Goal: Task Accomplishment & Management: Use online tool/utility

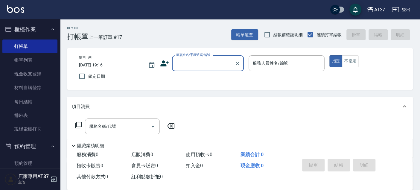
click at [239, 40] on div "帳單速查 結帳前確認明細 連續打單結帳 掛單 結帳 明細" at bounding box center [321, 34] width 181 height 13
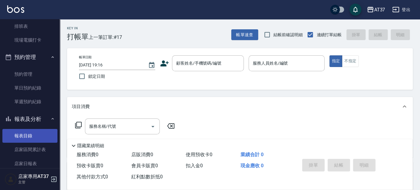
scroll to position [133, 0]
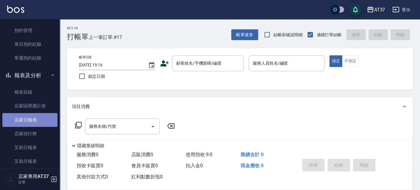
click at [45, 122] on link "店家日報表" at bounding box center [29, 120] width 55 height 14
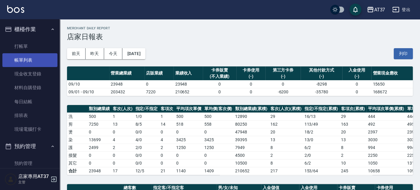
click at [17, 59] on link "帳單列表" at bounding box center [29, 60] width 55 height 14
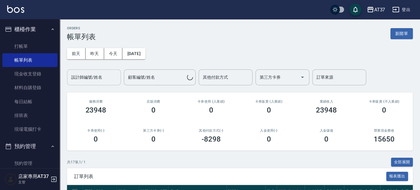
click at [102, 77] on input "設計師編號/姓名" at bounding box center [94, 77] width 48 height 10
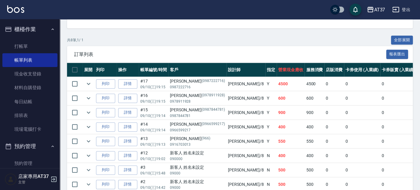
scroll to position [133, 0]
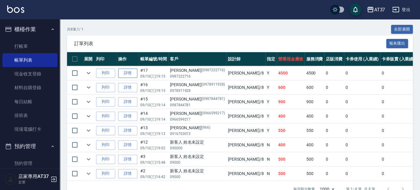
type input "Peggy-8"
click at [127, 73] on link "詳情" at bounding box center [127, 72] width 19 height 9
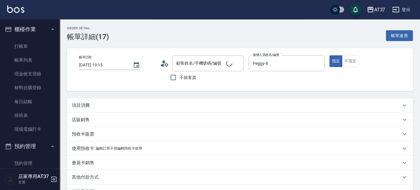
type input "[DATE] 19:15"
type input "Peggy-8"
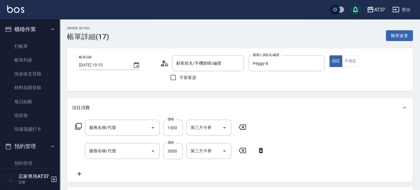
type input "[PERSON_NAME]/0987222716/0987222716"
type input "結構護髮(505)"
type input "基本染髮(401)"
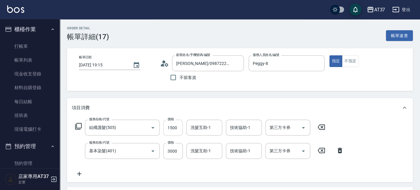
click at [172, 126] on input "1500" at bounding box center [172, 128] width 19 height 16
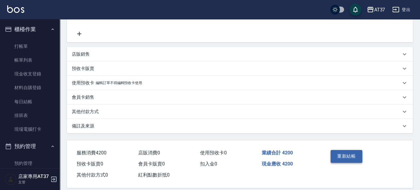
scroll to position [146, 0]
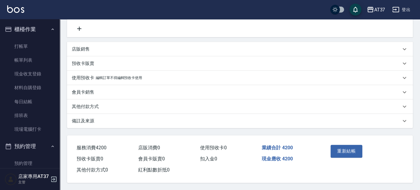
type input "1200"
click at [90, 104] on p "其他付款方式" at bounding box center [85, 106] width 27 height 6
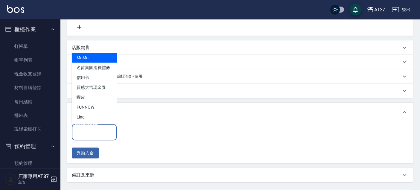
click at [91, 129] on input "其他付款方式" at bounding box center [93, 132] width 39 height 10
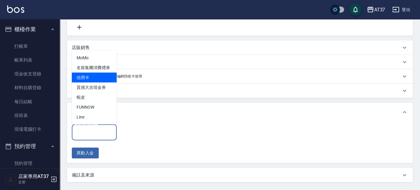
click at [92, 76] on span "信用卡" at bounding box center [94, 77] width 45 height 10
type input "信用卡"
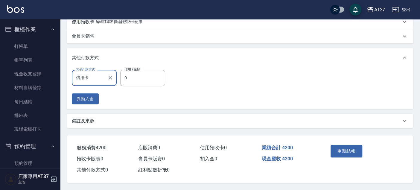
scroll to position [202, 0]
click at [132, 74] on input "0" at bounding box center [142, 78] width 45 height 16
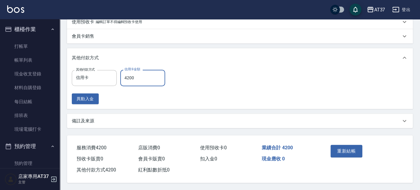
type input "4200"
click at [348, 156] on div "重新結帳" at bounding box center [345, 155] width 35 height 26
click at [348, 153] on button "重新結帳" at bounding box center [346, 151] width 32 height 13
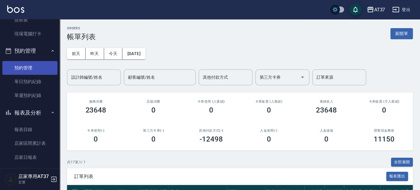
scroll to position [133, 0]
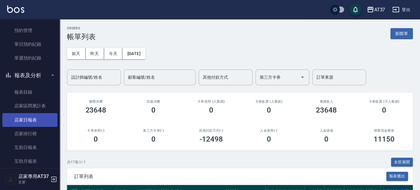
click at [39, 116] on link "店家日報表" at bounding box center [29, 120] width 55 height 14
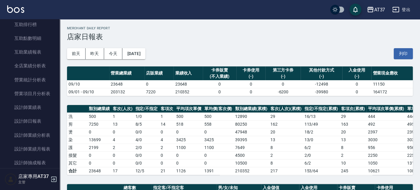
scroll to position [299, 0]
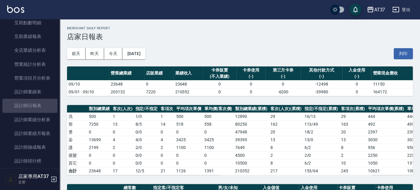
click at [40, 106] on link "設計師日報表" at bounding box center [29, 106] width 55 height 14
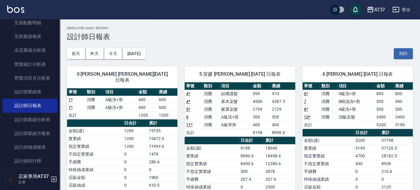
click at [299, 112] on div "6 Dolly Dolly [DATE] 日報表 單號 類別 項目 金額 業績 6 * 消費 A級洗+剪 800 800 7 消費 B精油洗+剪 500 49…" at bounding box center [353, 171] width 117 height 224
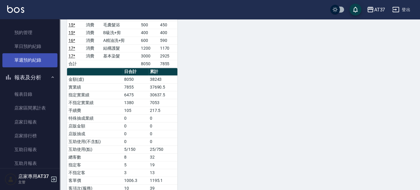
scroll to position [133, 0]
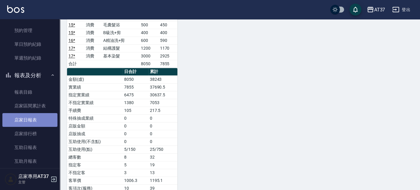
click at [45, 119] on link "店家日報表" at bounding box center [29, 120] width 55 height 14
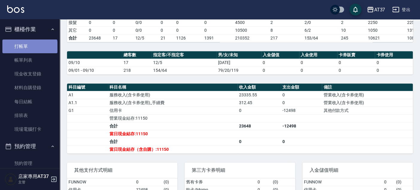
click at [29, 49] on link "打帳單" at bounding box center [29, 46] width 55 height 14
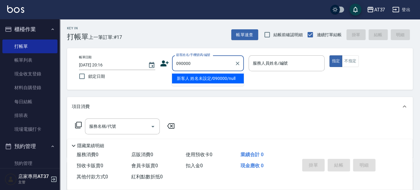
type input "新客人 姓名未設定/090000/null"
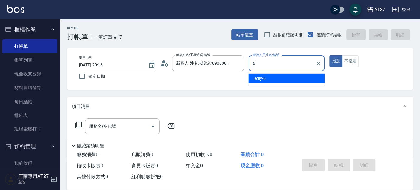
type input "Dolly-6"
type button "true"
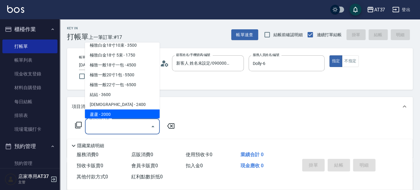
scroll to position [2, 0]
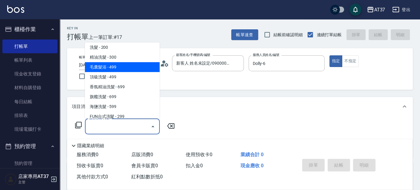
type input "毛囊髮浴(103)"
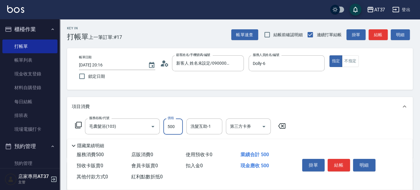
type input "500"
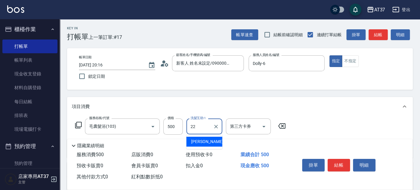
type input "[PERSON_NAME]-22"
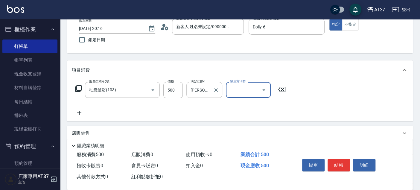
scroll to position [66, 0]
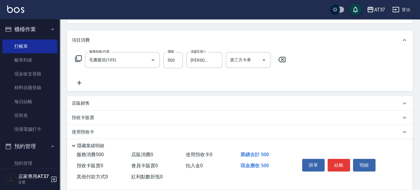
click at [77, 83] on icon at bounding box center [79, 82] width 15 height 7
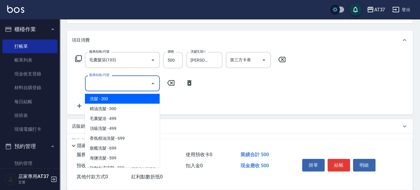
click at [115, 81] on input "服務名稱/代號" at bounding box center [118, 83] width 60 height 10
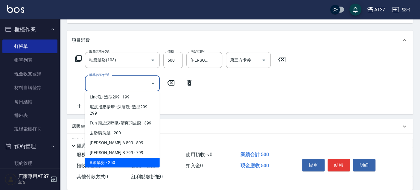
scroll to position [100, 0]
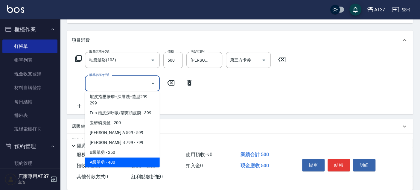
type input "A級單剪(202)"
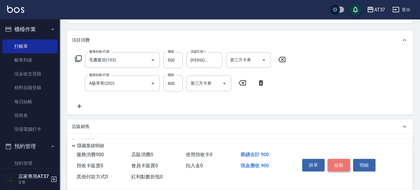
click at [331, 164] on button "結帳" at bounding box center [338, 165] width 22 height 13
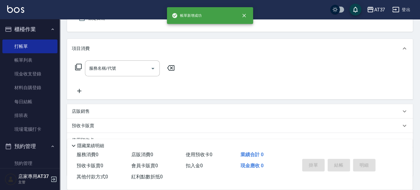
scroll to position [0, 0]
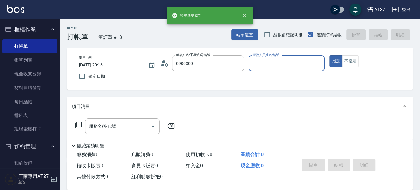
type input "新客人 姓名未設定/0900000/null"
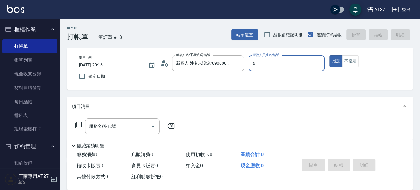
type input "Dolly-6"
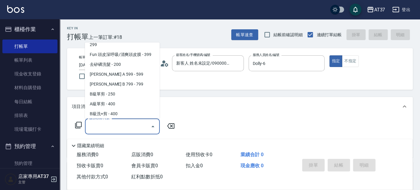
scroll to position [120, 0]
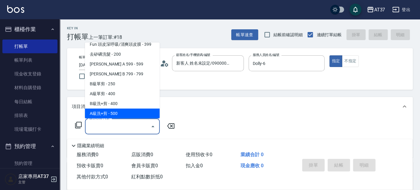
type input "A級洗+剪(204)"
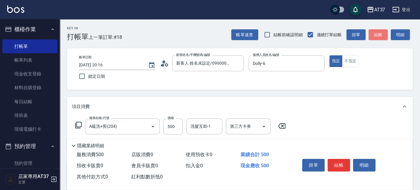
click at [378, 35] on button "結帳" at bounding box center [377, 34] width 19 height 11
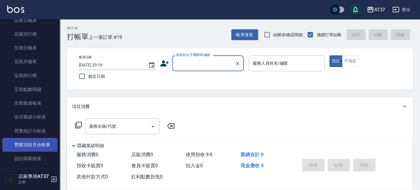
scroll to position [299, 0]
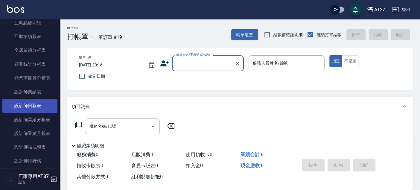
click at [39, 106] on link "設計師日報表" at bounding box center [29, 106] width 55 height 14
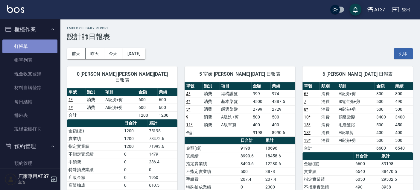
click at [32, 48] on link "打帳單" at bounding box center [29, 46] width 55 height 14
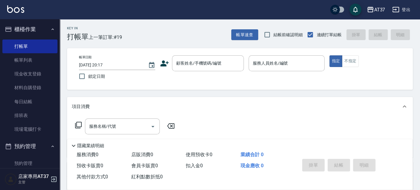
click at [164, 65] on icon at bounding box center [164, 63] width 8 height 6
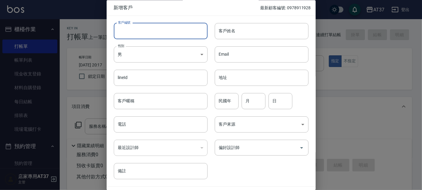
click at [174, 31] on input "客戶編號" at bounding box center [161, 31] width 94 height 16
type input "0"
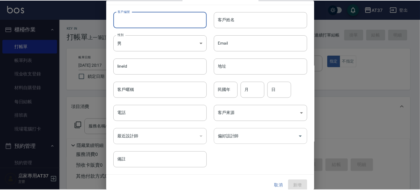
scroll to position [17, 0]
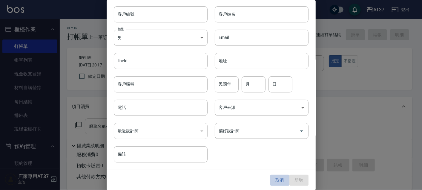
click at [272, 180] on button "取消" at bounding box center [280, 180] width 19 height 11
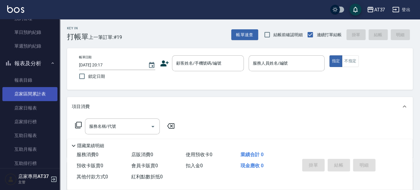
scroll to position [166, 0]
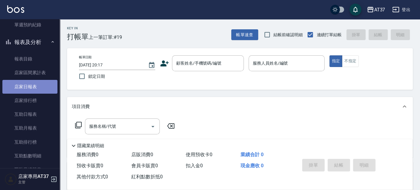
click at [33, 85] on link "店家日報表" at bounding box center [29, 87] width 55 height 14
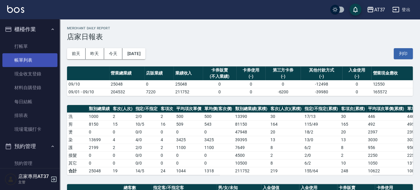
click at [45, 60] on link "帳單列表" at bounding box center [29, 60] width 55 height 14
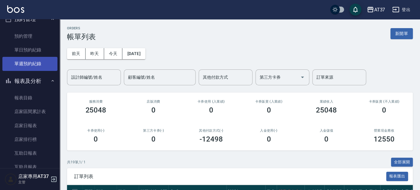
scroll to position [133, 0]
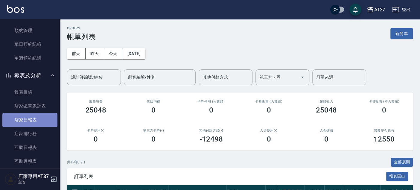
click at [42, 120] on link "店家日報表" at bounding box center [29, 120] width 55 height 14
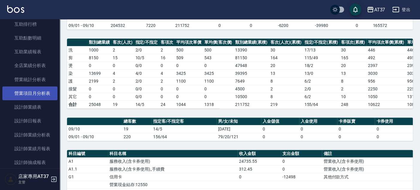
scroll to position [299, 0]
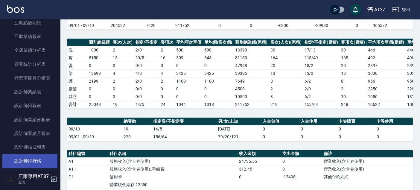
click at [39, 160] on link "設計師排行榜" at bounding box center [29, 161] width 55 height 14
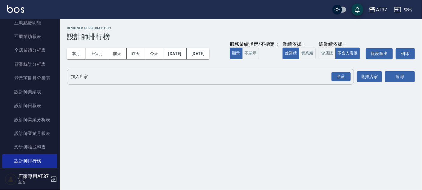
click at [113, 76] on input "加入店家" at bounding box center [206, 76] width 273 height 10
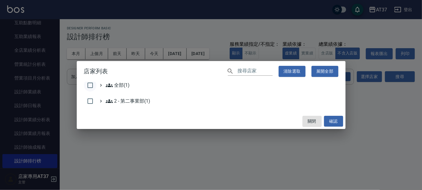
click at [91, 84] on input "checkbox" at bounding box center [90, 85] width 13 height 13
checkbox input "true"
drag, startPoint x: 335, startPoint y: 124, endPoint x: 323, endPoint y: 99, distance: 27.8
click at [336, 123] on button "確認" at bounding box center [333, 121] width 19 height 11
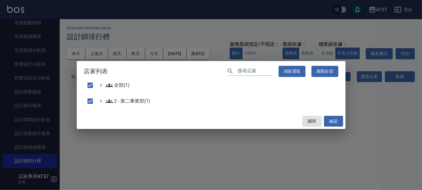
checkbox input "false"
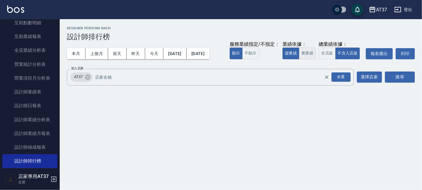
click at [309, 52] on button "實業績" at bounding box center [307, 54] width 17 height 12
click at [401, 73] on button "搜尋" at bounding box center [400, 76] width 30 height 11
